Goal: Task Accomplishment & Management: Use online tool/utility

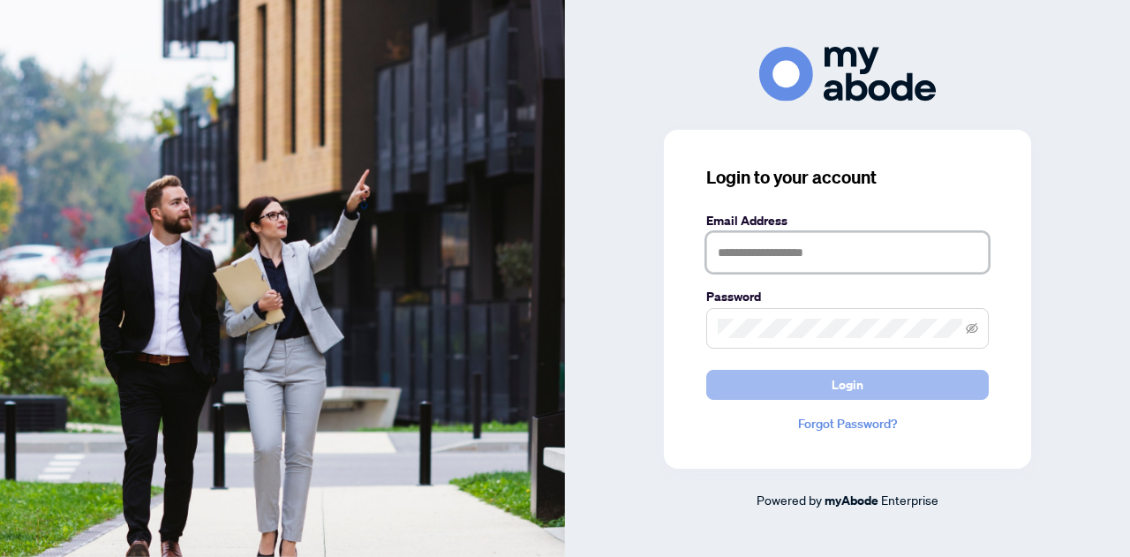
type input "**********"
click at [830, 389] on button "Login" at bounding box center [847, 385] width 282 height 30
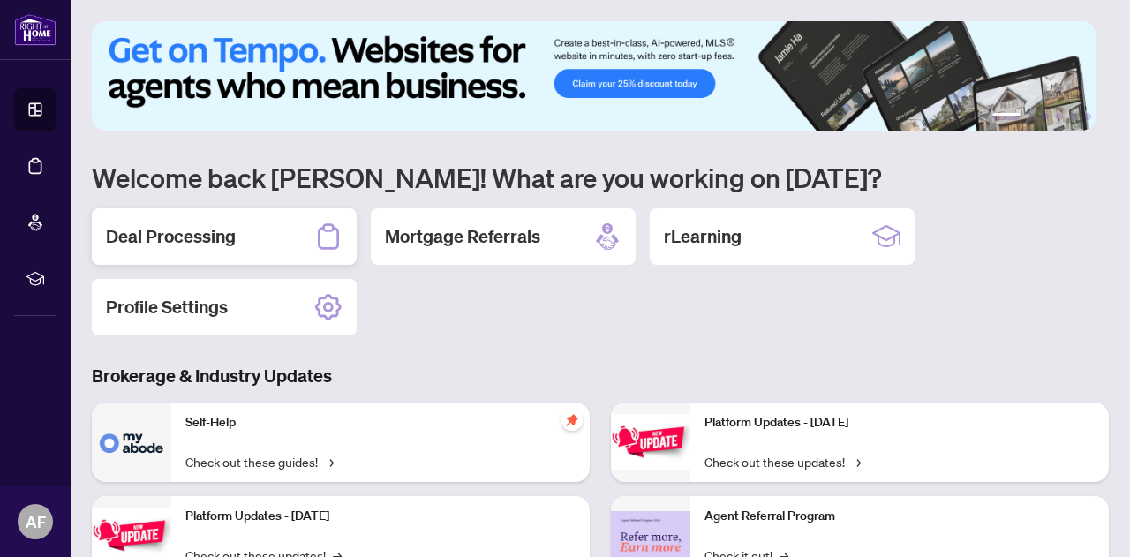
click at [222, 237] on h2 "Deal Processing" at bounding box center [171, 236] width 130 height 25
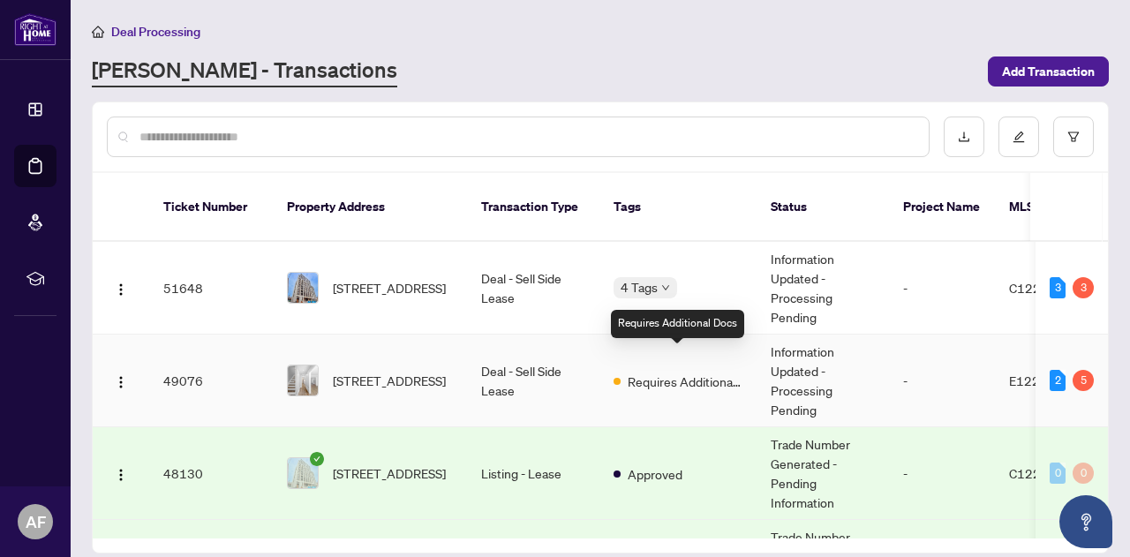
click at [649, 372] on span "Requires Additional Docs" at bounding box center [685, 381] width 115 height 19
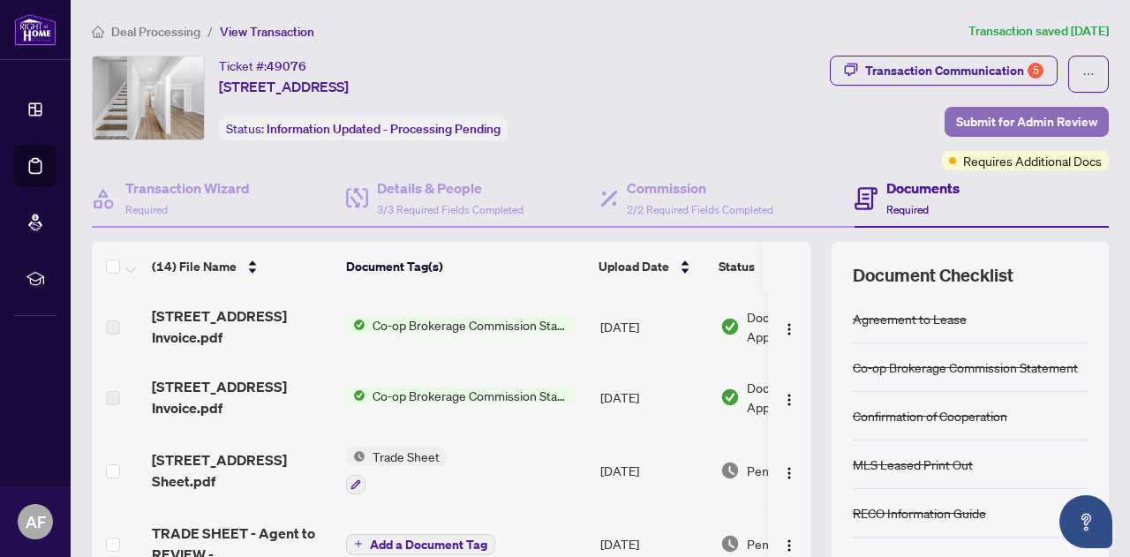
click at [958, 110] on span "Submit for Admin Review" at bounding box center [1026, 122] width 141 height 28
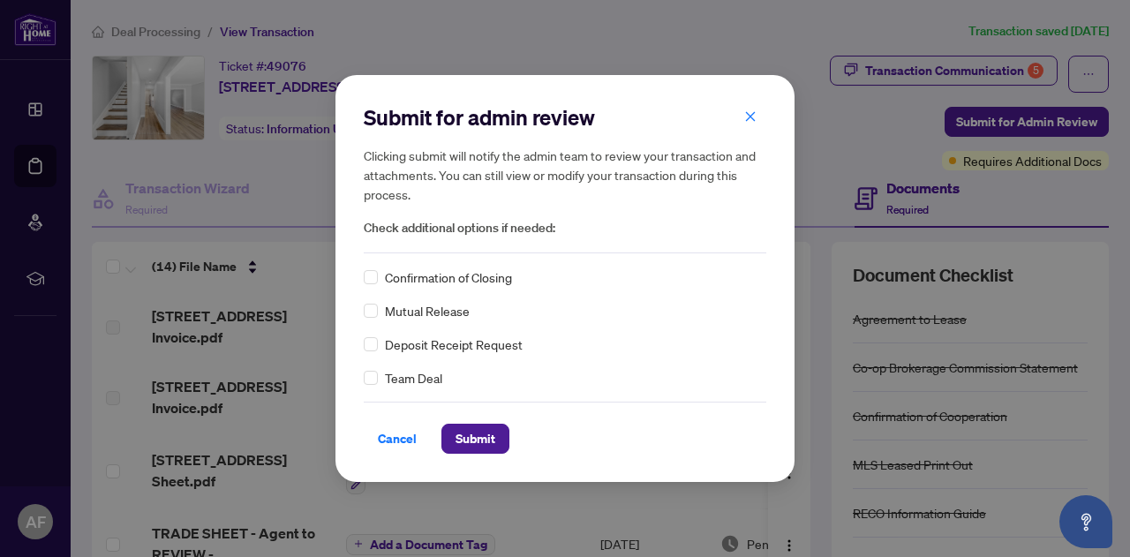
click at [465, 271] on span "Confirmation of Closing" at bounding box center [448, 276] width 127 height 19
click at [461, 437] on span "Submit" at bounding box center [476, 439] width 40 height 28
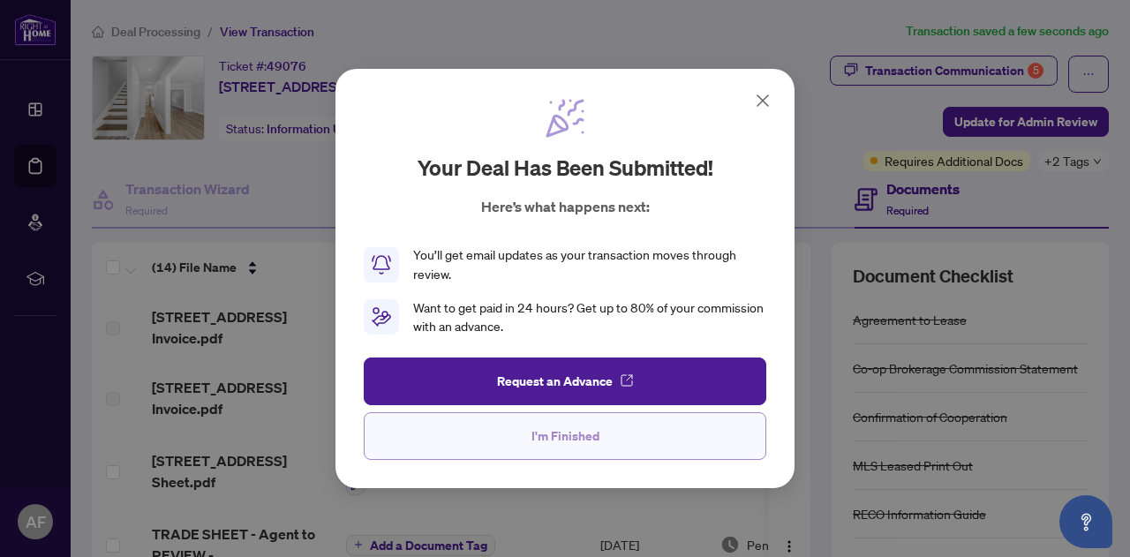
click at [593, 438] on span "I'm Finished" at bounding box center [565, 436] width 68 height 28
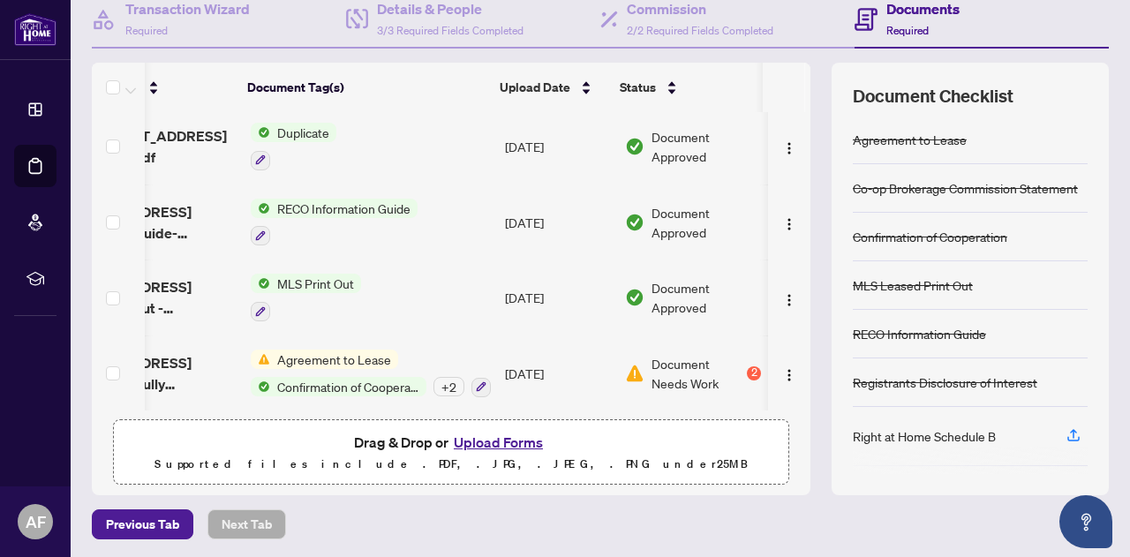
scroll to position [0, 113]
click at [747, 366] on div "2" at bounding box center [754, 373] width 14 height 14
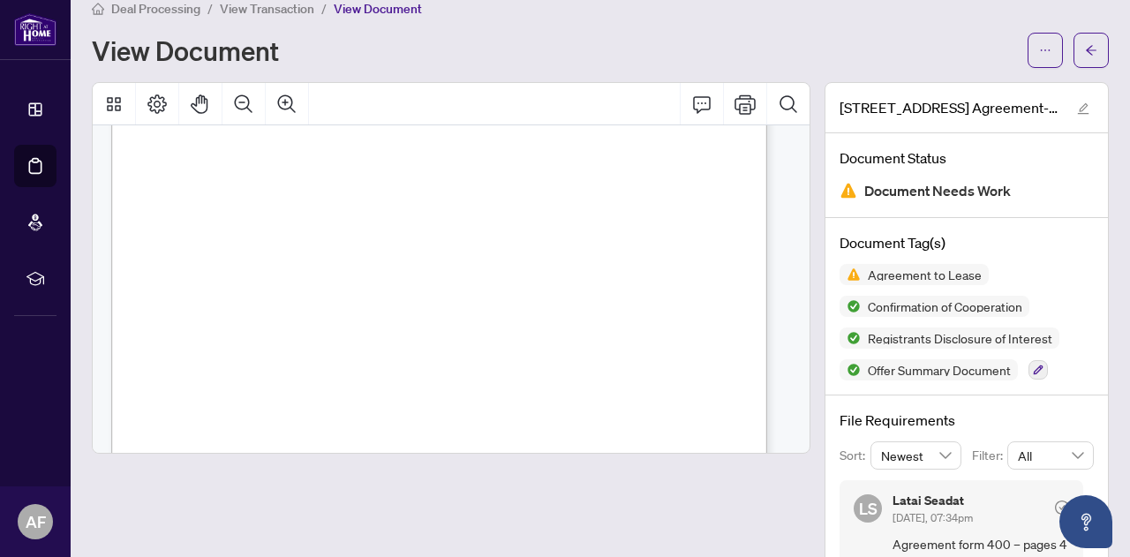
scroll to position [177, 0]
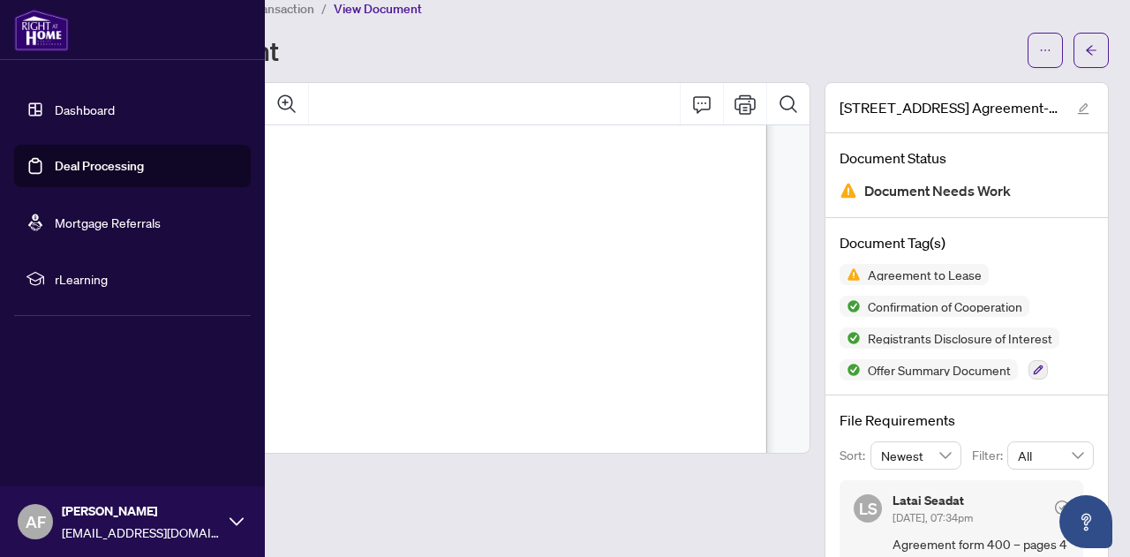
drag, startPoint x: 93, startPoint y: 149, endPoint x: 95, endPoint y: 163, distance: 14.4
click at [93, 158] on link "Deal Processing" at bounding box center [99, 166] width 89 height 16
